Goal: Book appointment/travel/reservation

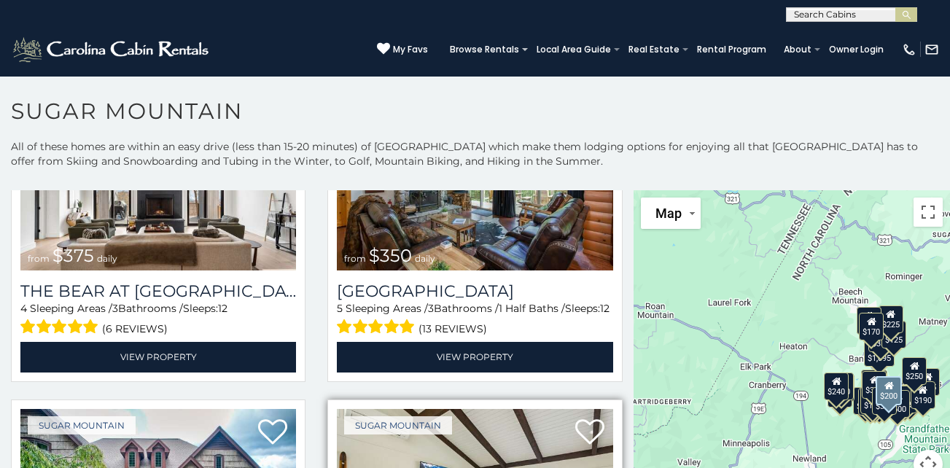
scroll to position [146, 0]
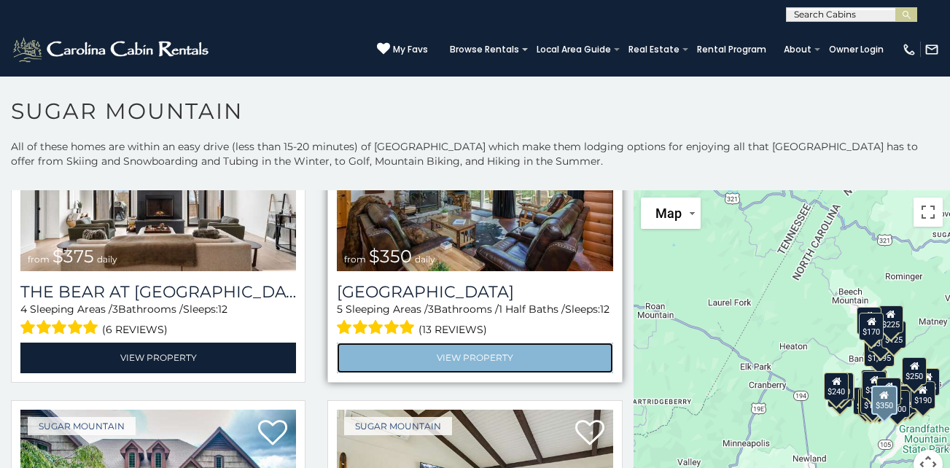
click at [461, 353] on link "View Property" at bounding box center [475, 358] width 276 height 30
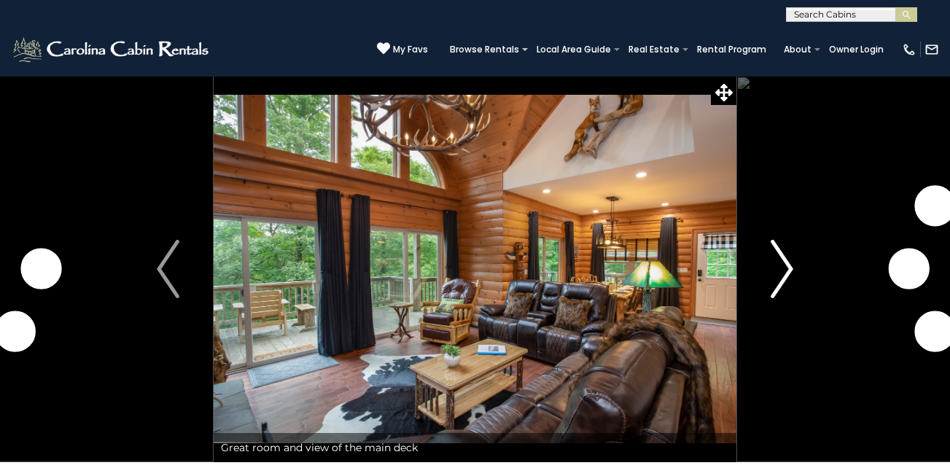
click at [782, 269] on img "Next" at bounding box center [782, 269] width 22 height 58
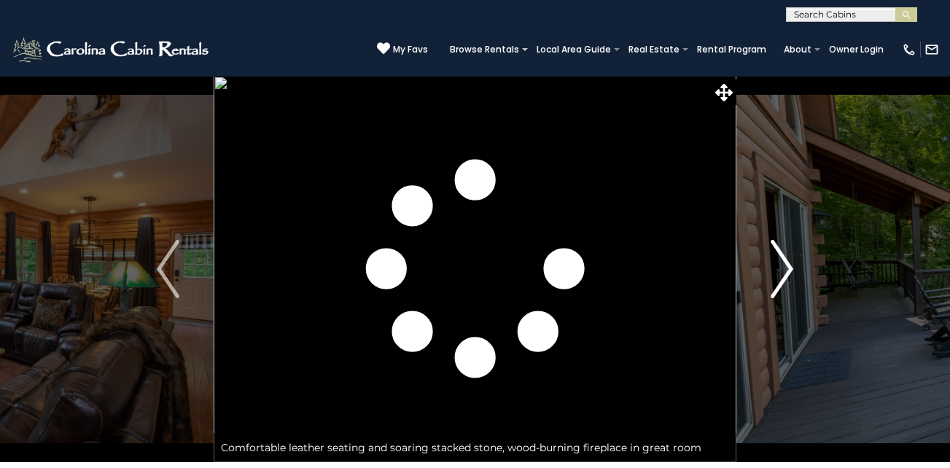
click at [782, 269] on img "Next" at bounding box center [782, 269] width 22 height 58
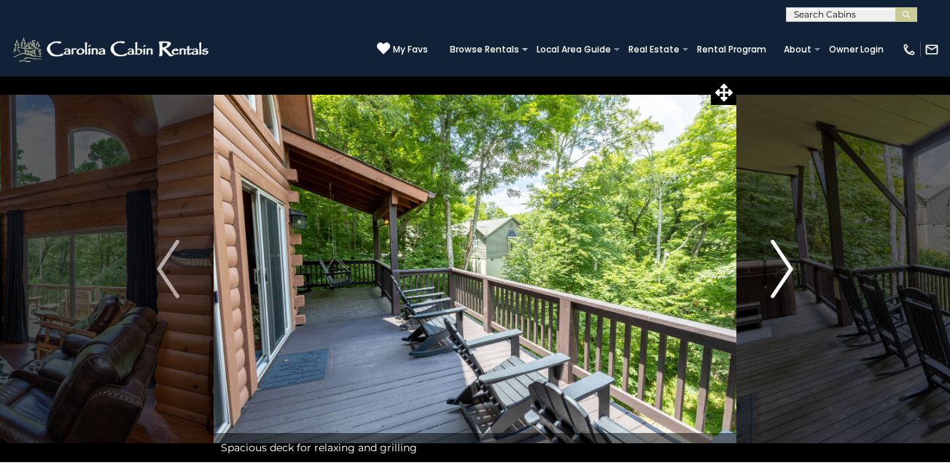
click at [782, 269] on img "Next" at bounding box center [782, 269] width 22 height 58
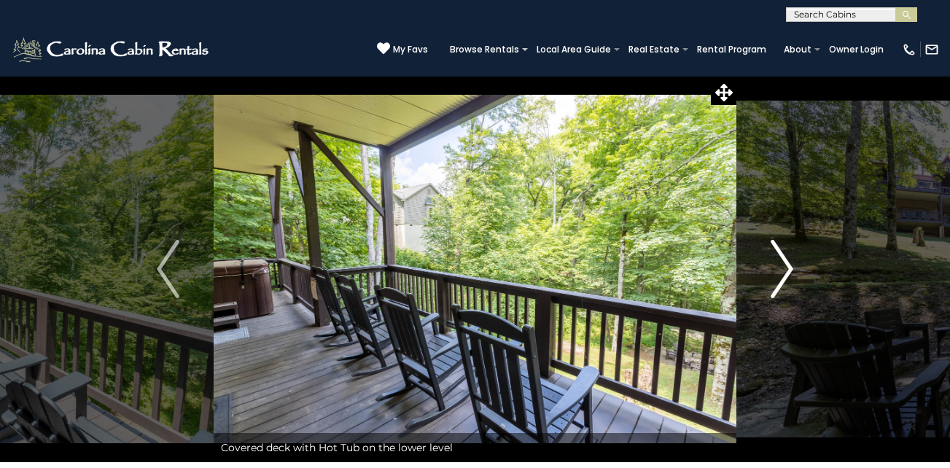
click at [782, 267] on img "Next" at bounding box center [782, 269] width 22 height 58
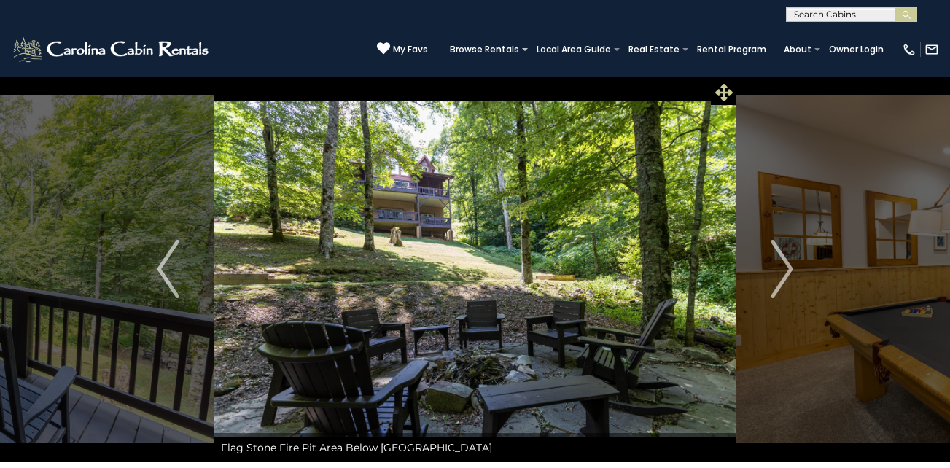
click at [724, 87] on icon at bounding box center [723, 92] width 17 height 17
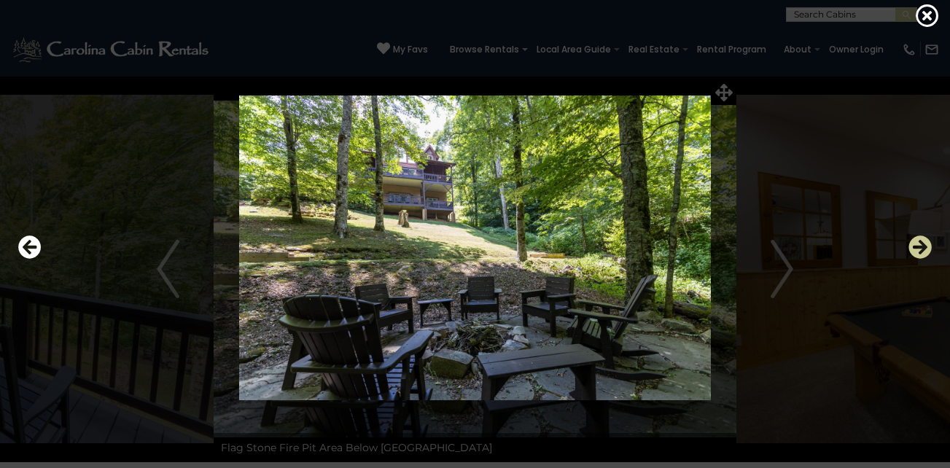
click at [921, 244] on icon "Next" at bounding box center [919, 246] width 23 height 23
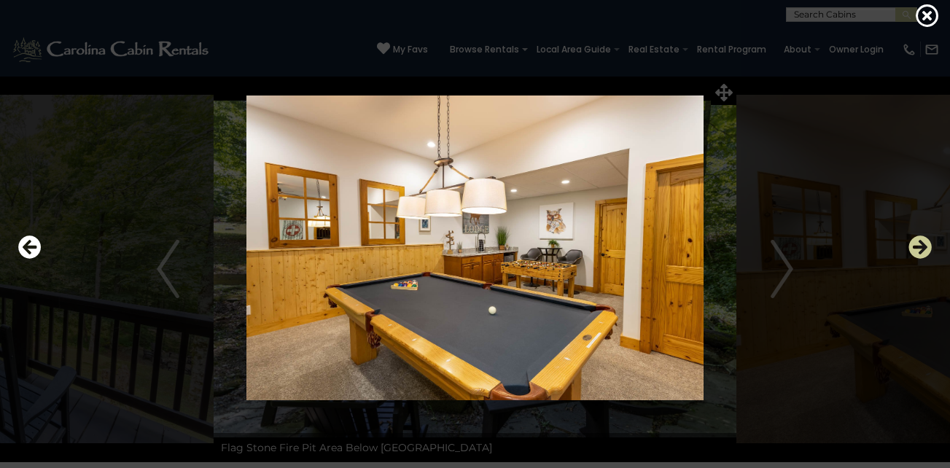
click at [921, 246] on icon "Next" at bounding box center [919, 246] width 23 height 23
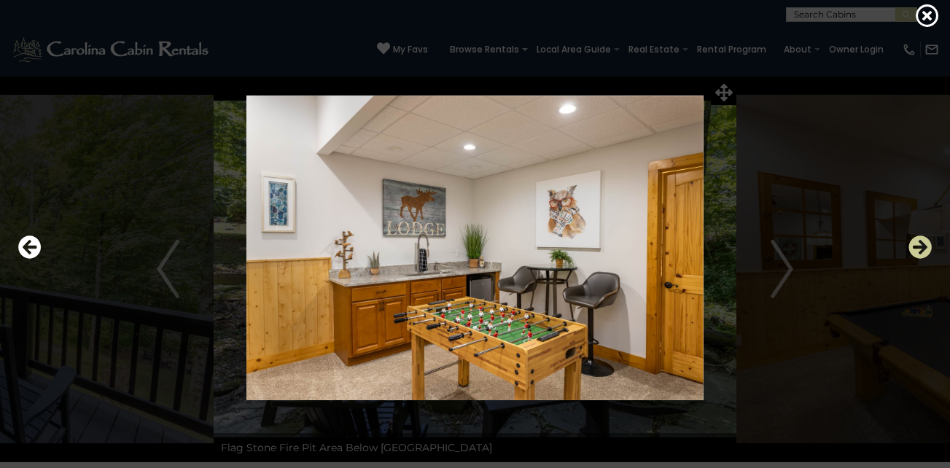
click at [921, 246] on icon "Next" at bounding box center [919, 246] width 23 height 23
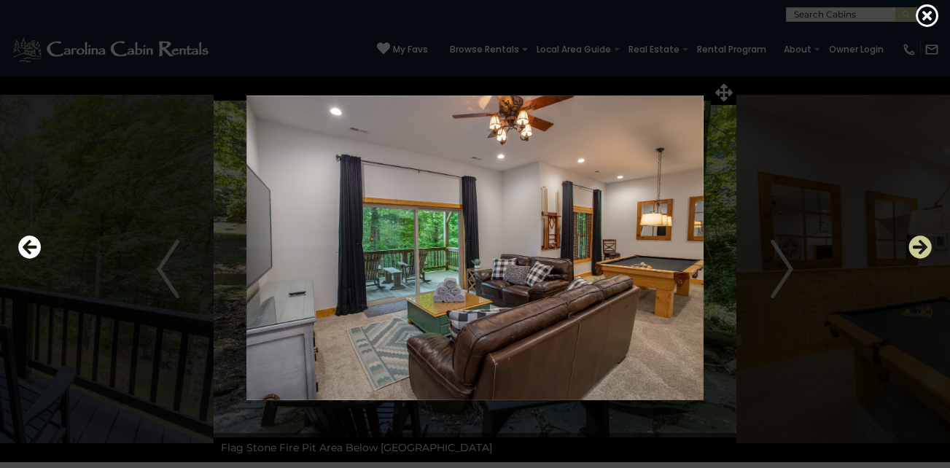
click at [921, 246] on icon "Next" at bounding box center [919, 246] width 23 height 23
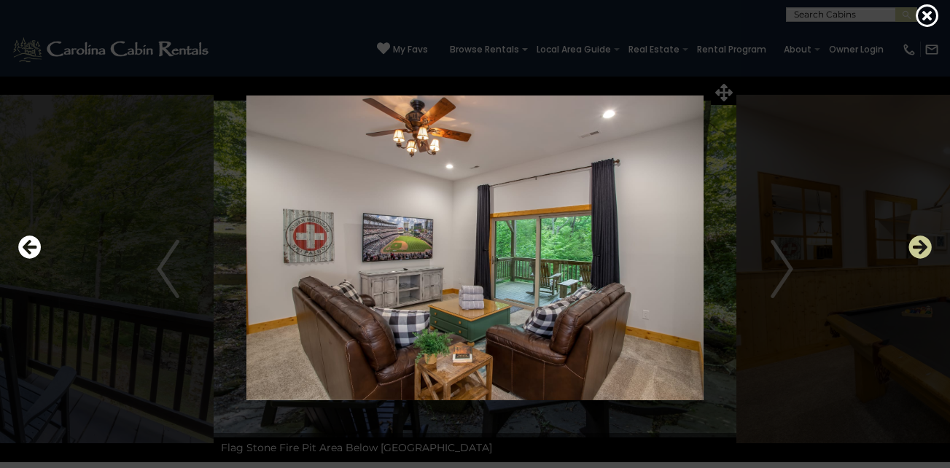
click at [921, 246] on icon "Next" at bounding box center [919, 246] width 23 height 23
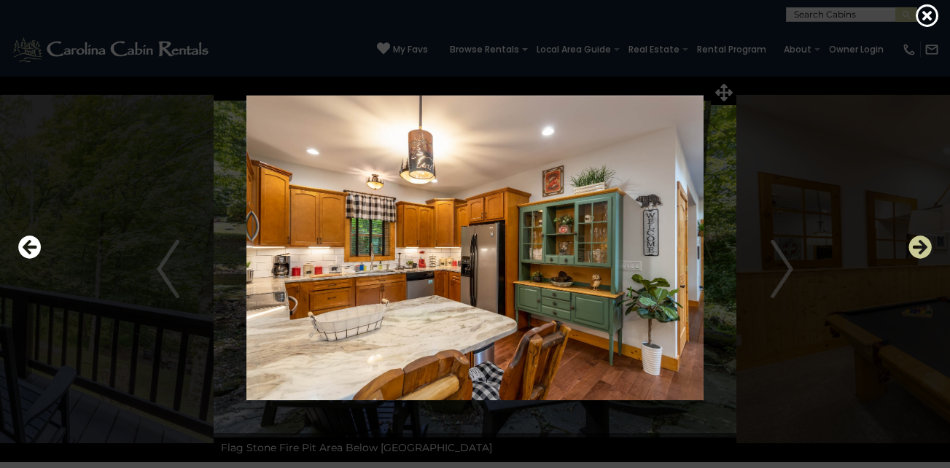
click at [921, 246] on icon "Next" at bounding box center [919, 246] width 23 height 23
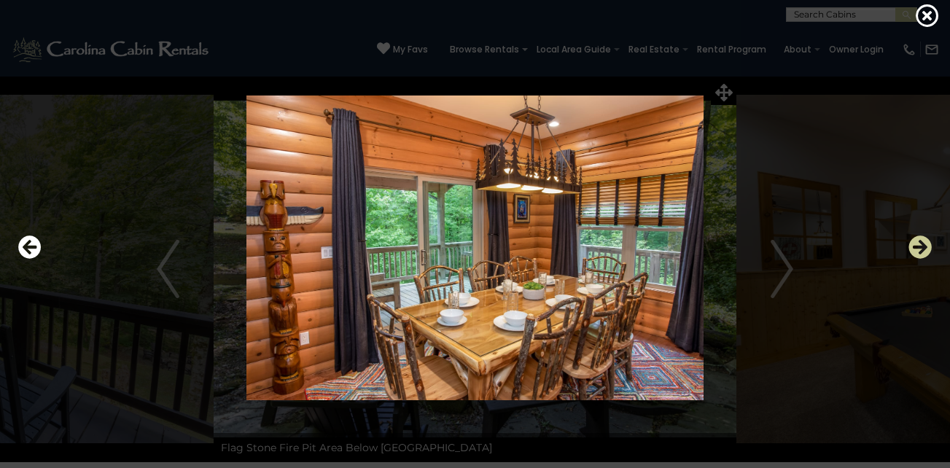
click at [921, 246] on icon "Next" at bounding box center [919, 246] width 23 height 23
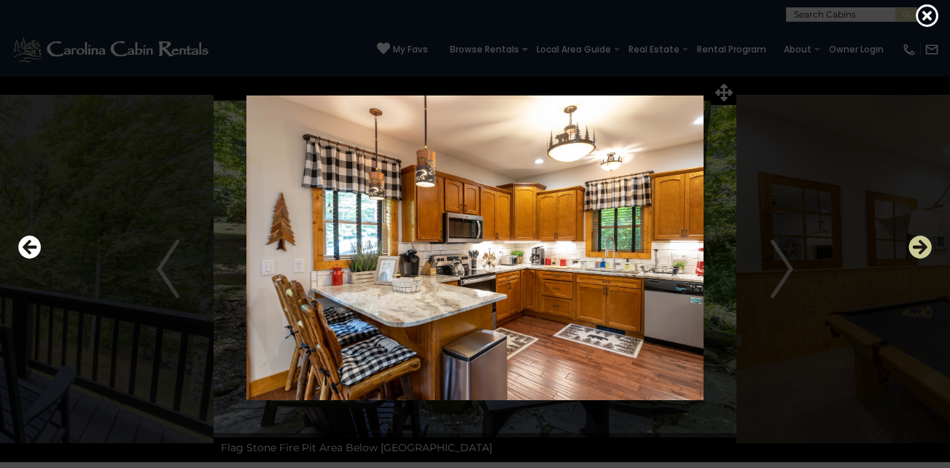
click at [921, 246] on icon "Next" at bounding box center [919, 246] width 23 height 23
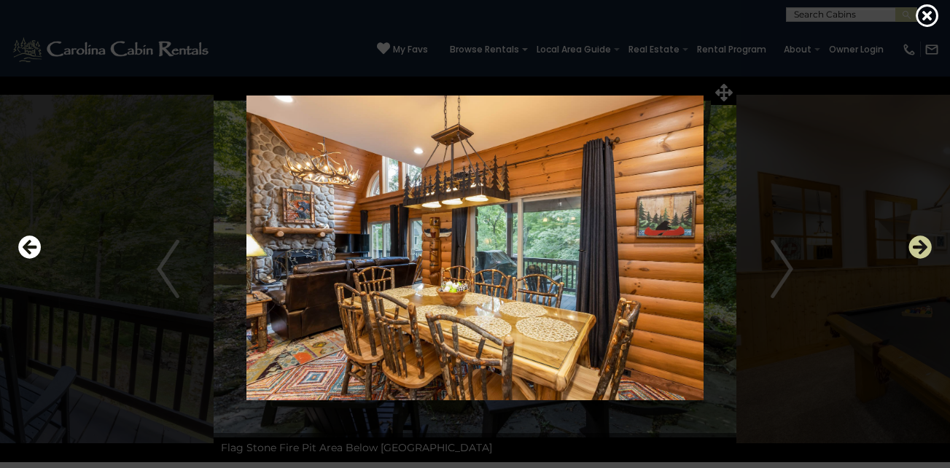
click at [921, 246] on icon "Next" at bounding box center [919, 246] width 23 height 23
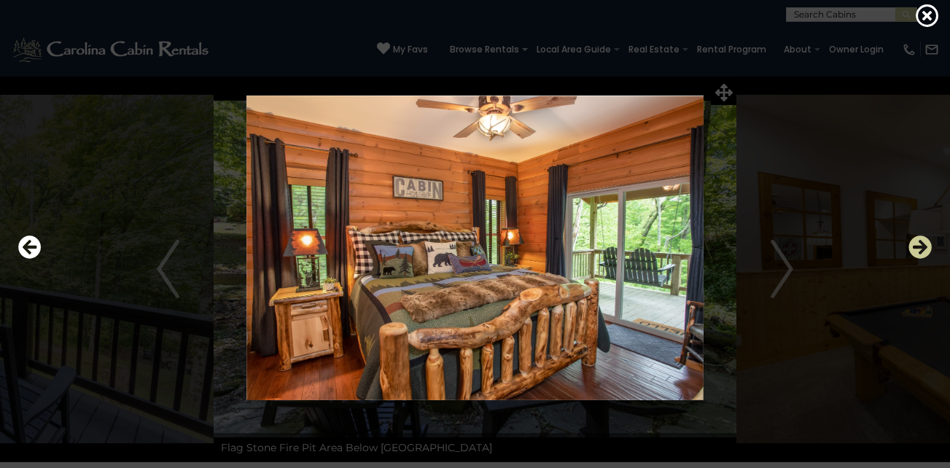
click at [921, 242] on icon "Next" at bounding box center [919, 246] width 23 height 23
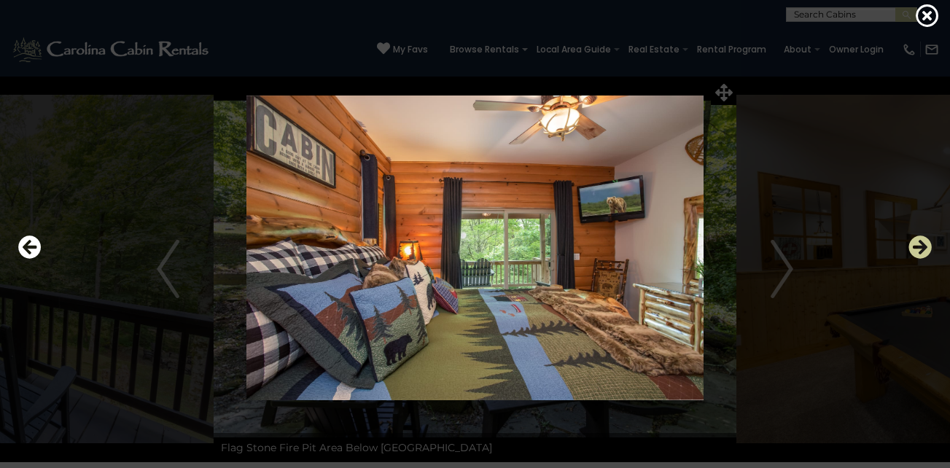
click at [919, 246] on icon "Next" at bounding box center [919, 246] width 23 height 23
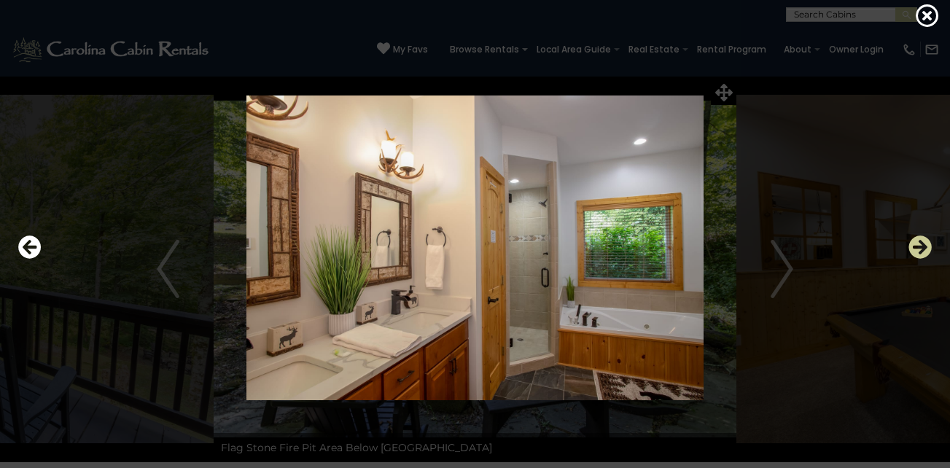
click at [919, 246] on icon "Next" at bounding box center [919, 246] width 23 height 23
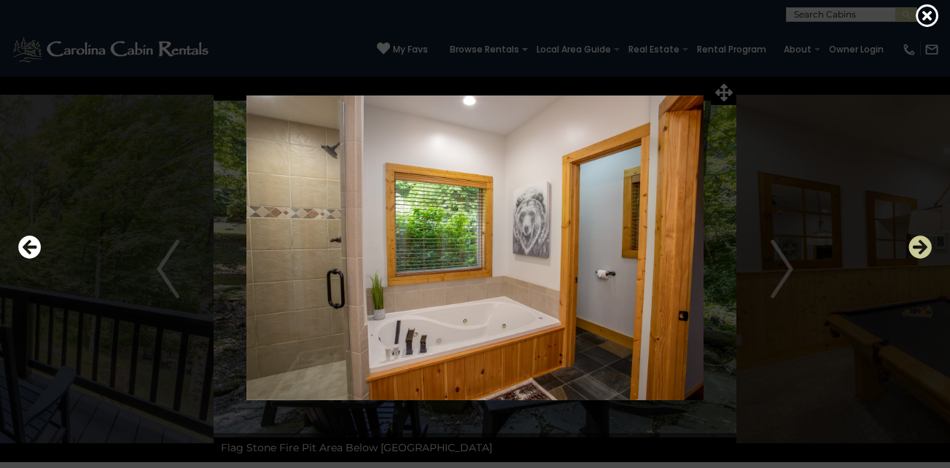
click at [919, 246] on icon "Next" at bounding box center [919, 246] width 23 height 23
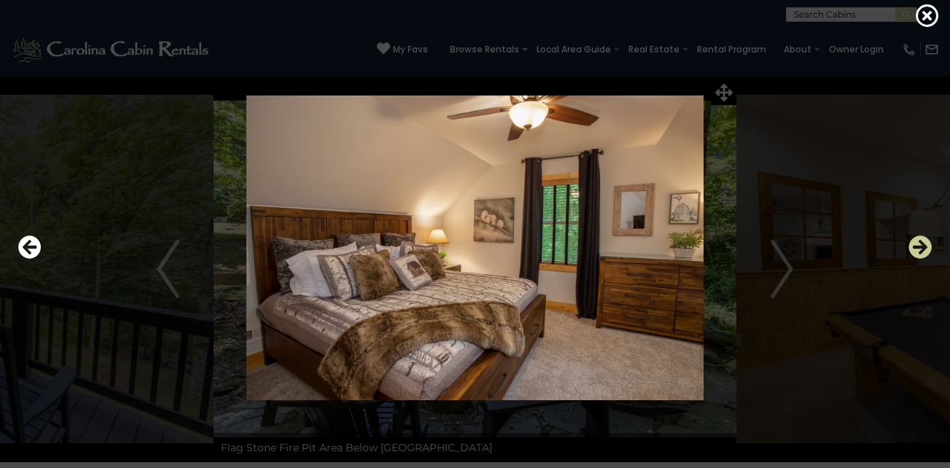
click at [919, 246] on icon "Next" at bounding box center [919, 246] width 23 height 23
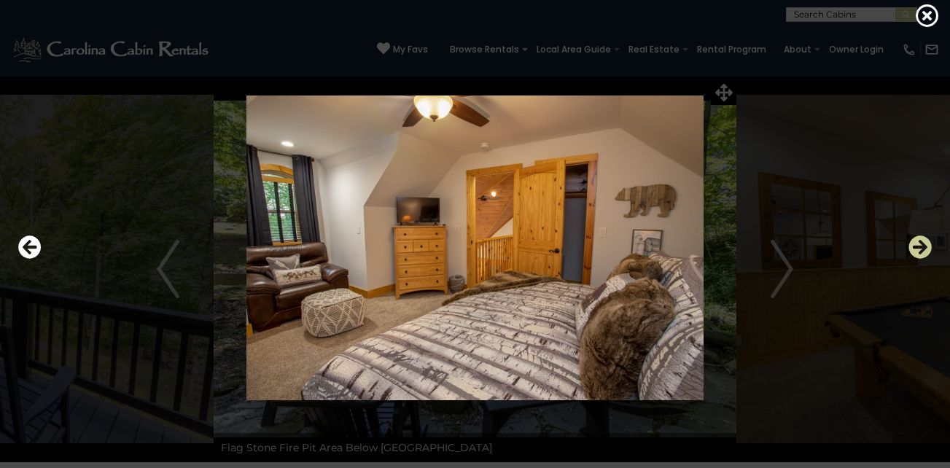
click at [921, 244] on icon "Next" at bounding box center [919, 246] width 23 height 23
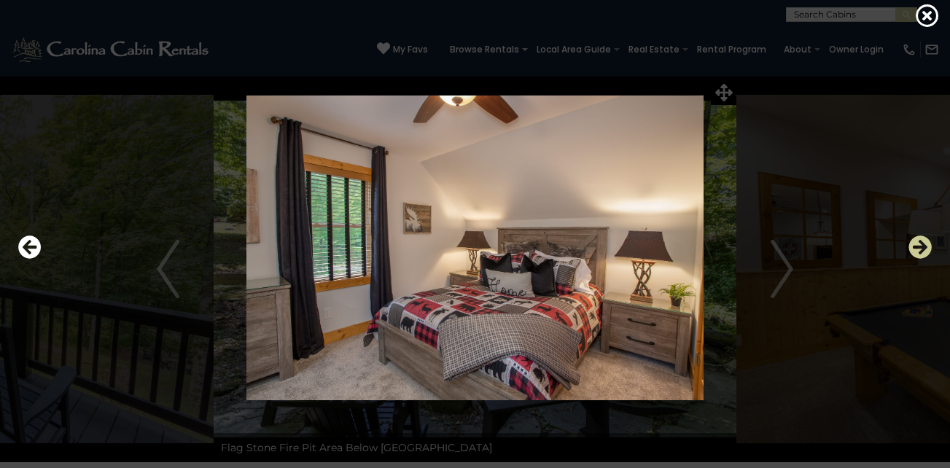
click at [921, 244] on icon "Next" at bounding box center [919, 246] width 23 height 23
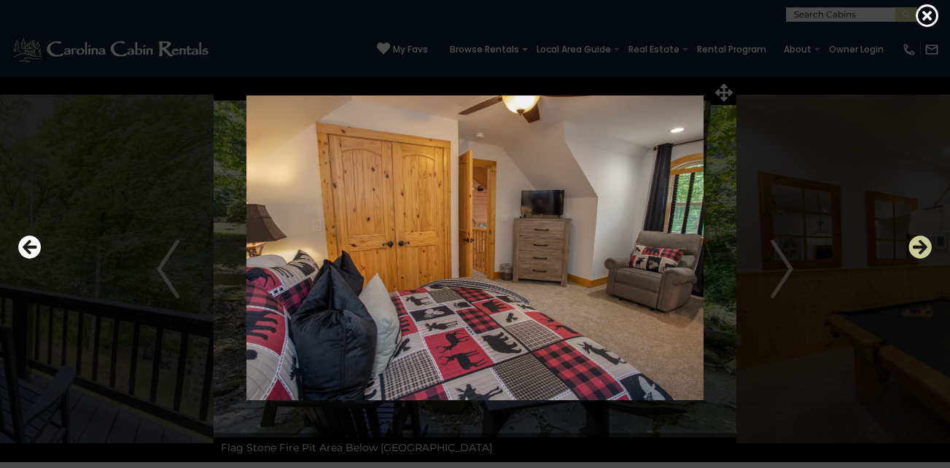
click at [921, 244] on icon "Next" at bounding box center [919, 246] width 23 height 23
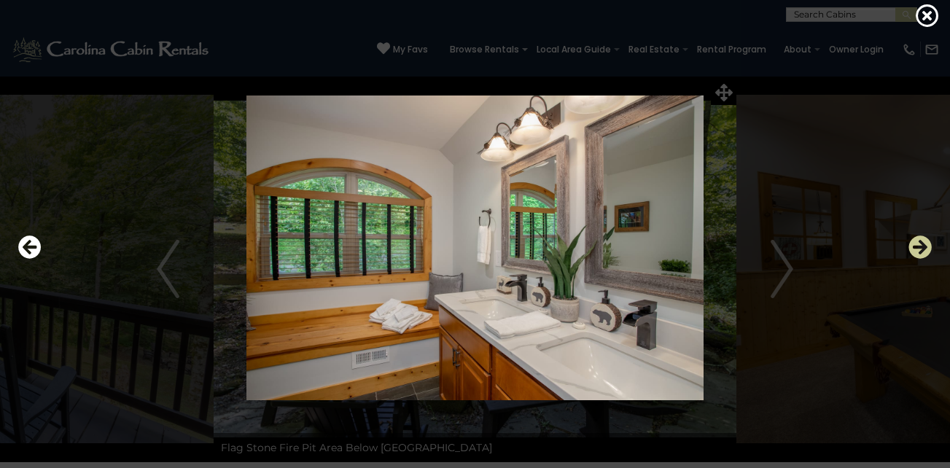
click at [921, 244] on icon "Next" at bounding box center [919, 246] width 23 height 23
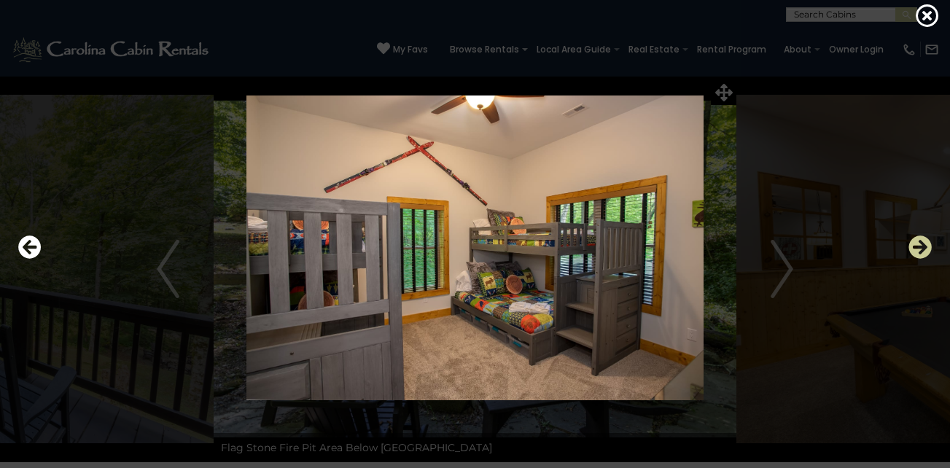
click at [921, 244] on icon "Next" at bounding box center [919, 246] width 23 height 23
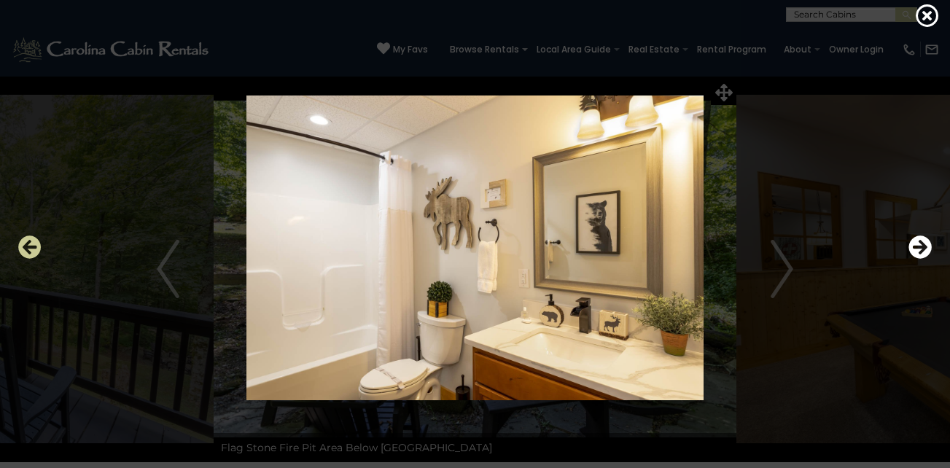
click at [31, 247] on icon "Previous" at bounding box center [29, 246] width 23 height 23
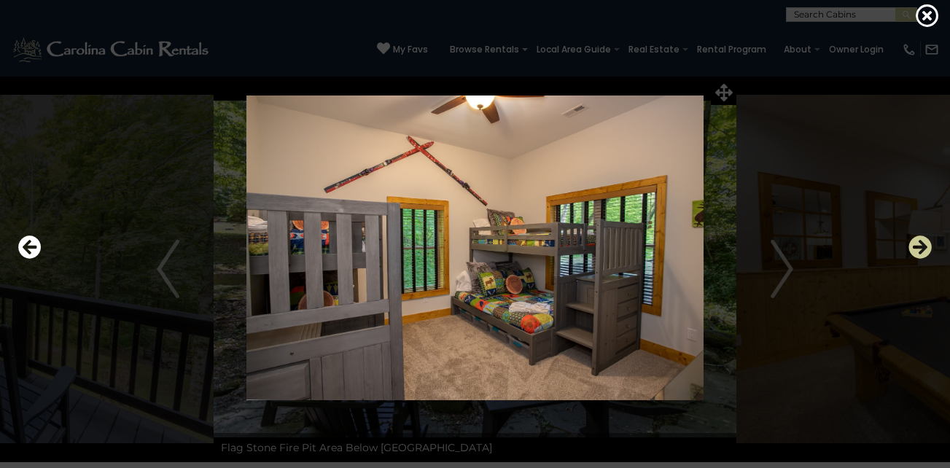
click at [922, 242] on icon "Next" at bounding box center [919, 246] width 23 height 23
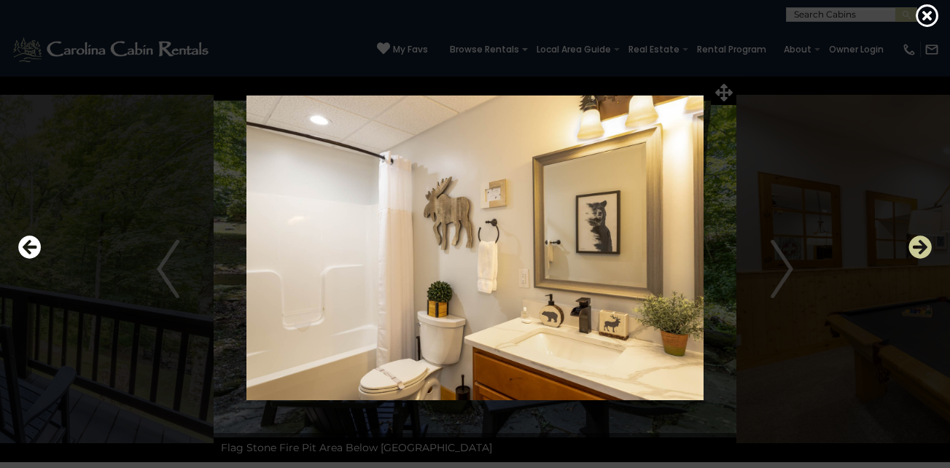
click at [922, 242] on icon "Next" at bounding box center [919, 246] width 23 height 23
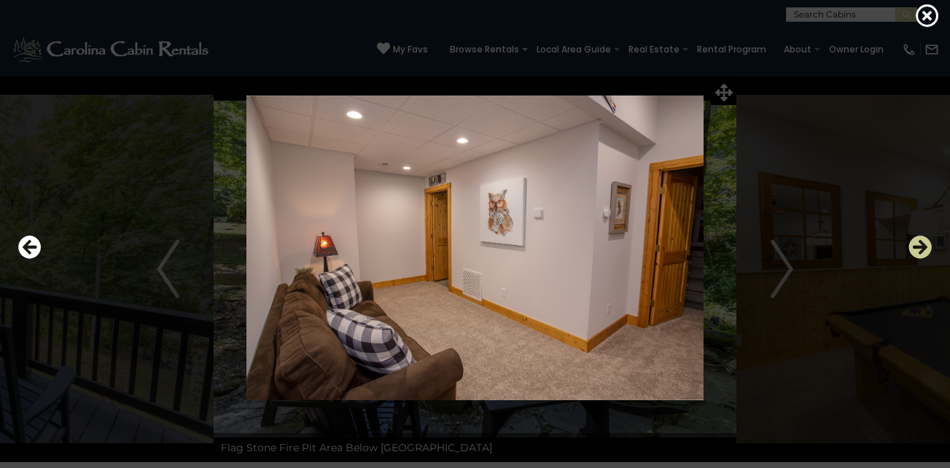
click at [922, 242] on icon "Next" at bounding box center [919, 246] width 23 height 23
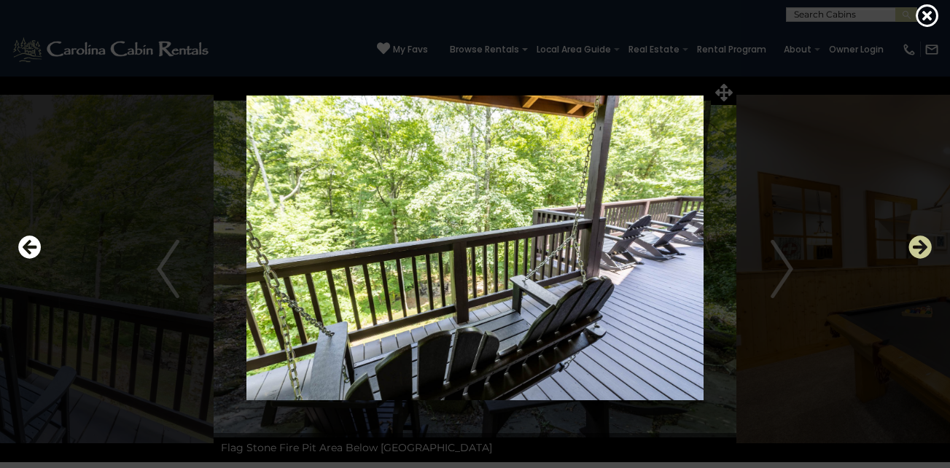
click at [922, 242] on icon "Next" at bounding box center [919, 246] width 23 height 23
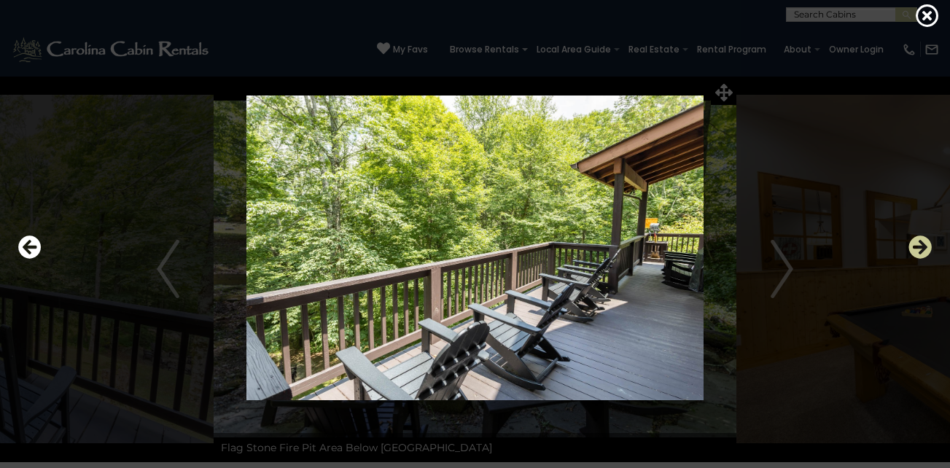
click at [922, 242] on icon "Next" at bounding box center [919, 246] width 23 height 23
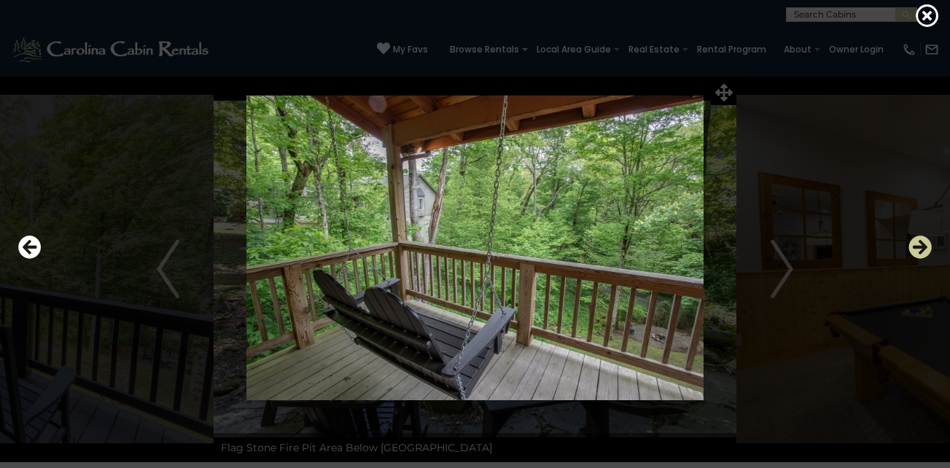
click at [922, 242] on icon "Next" at bounding box center [919, 246] width 23 height 23
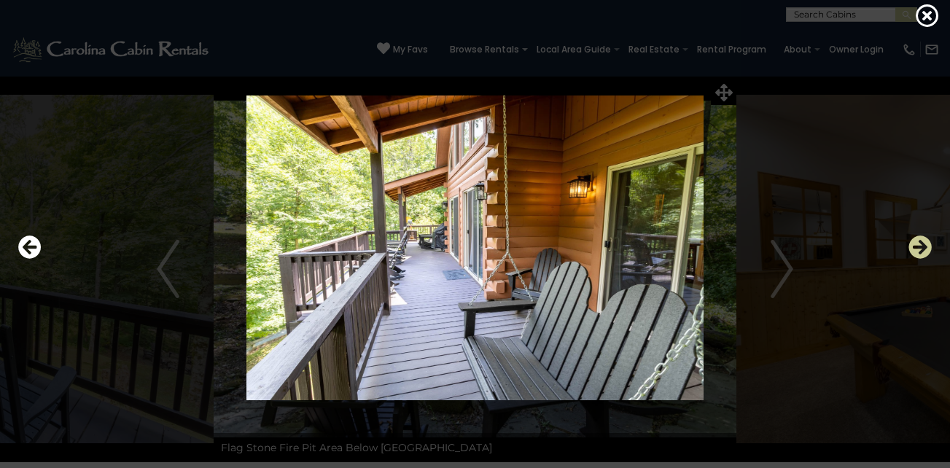
click at [922, 242] on icon "Next" at bounding box center [919, 246] width 23 height 23
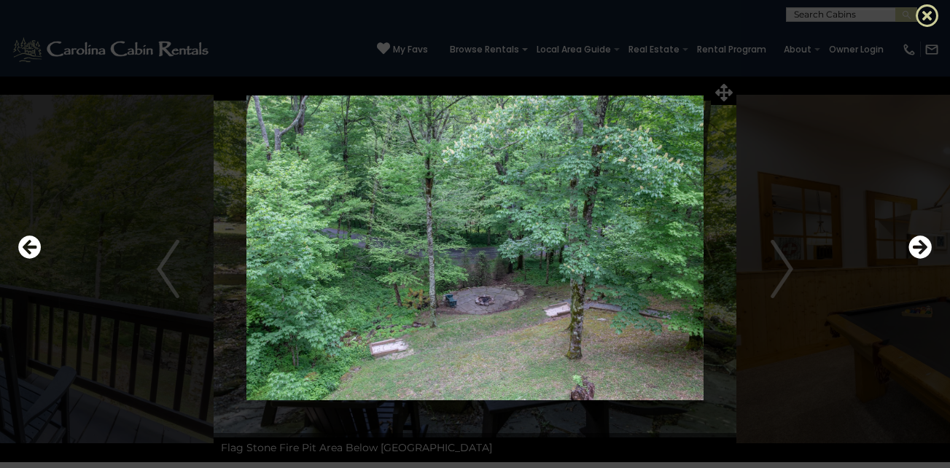
click at [935, 12] on icon at bounding box center [927, 15] width 23 height 23
